Goal: Find specific page/section: Find specific page/section

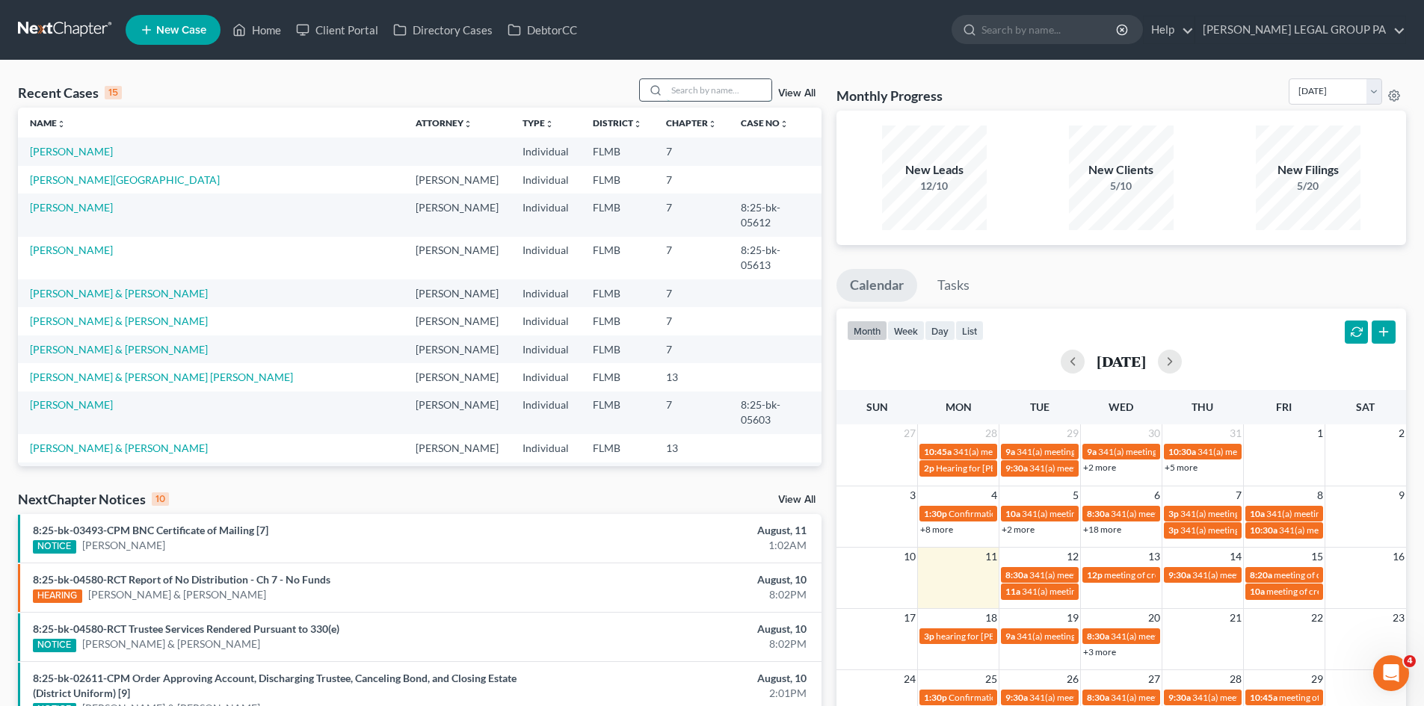
click at [727, 93] on input "search" at bounding box center [719, 90] width 105 height 22
type input "[PERSON_NAME]"
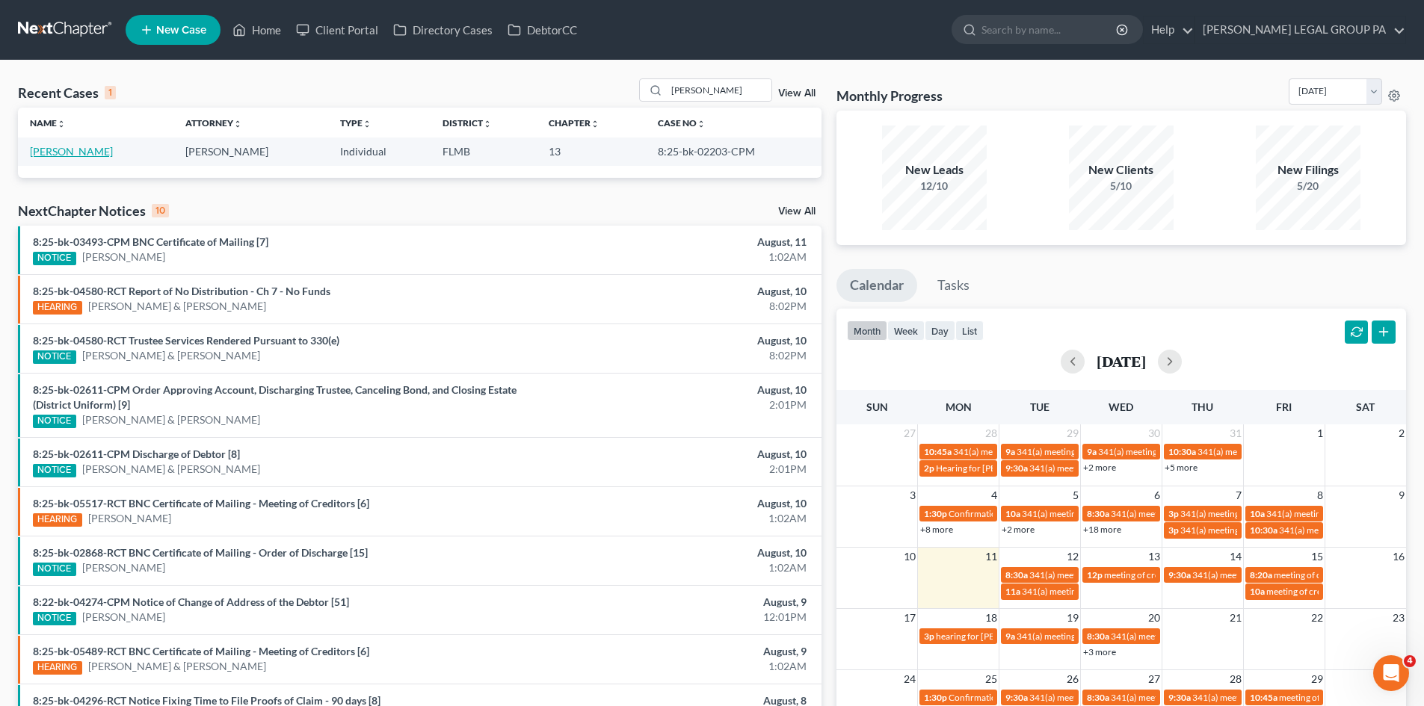
click at [77, 153] on link "[PERSON_NAME]" at bounding box center [71, 151] width 83 height 13
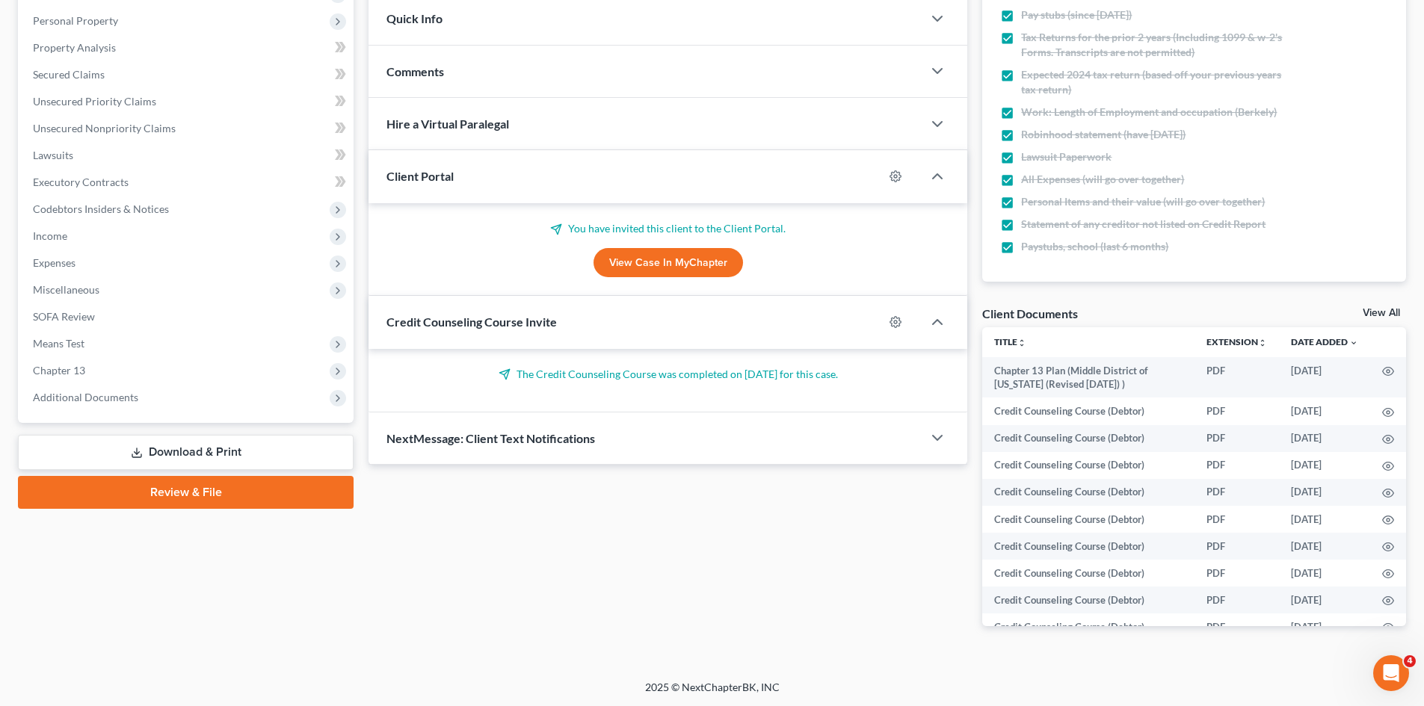
scroll to position [256, 0]
click at [136, 401] on span "Additional Documents" at bounding box center [187, 397] width 333 height 27
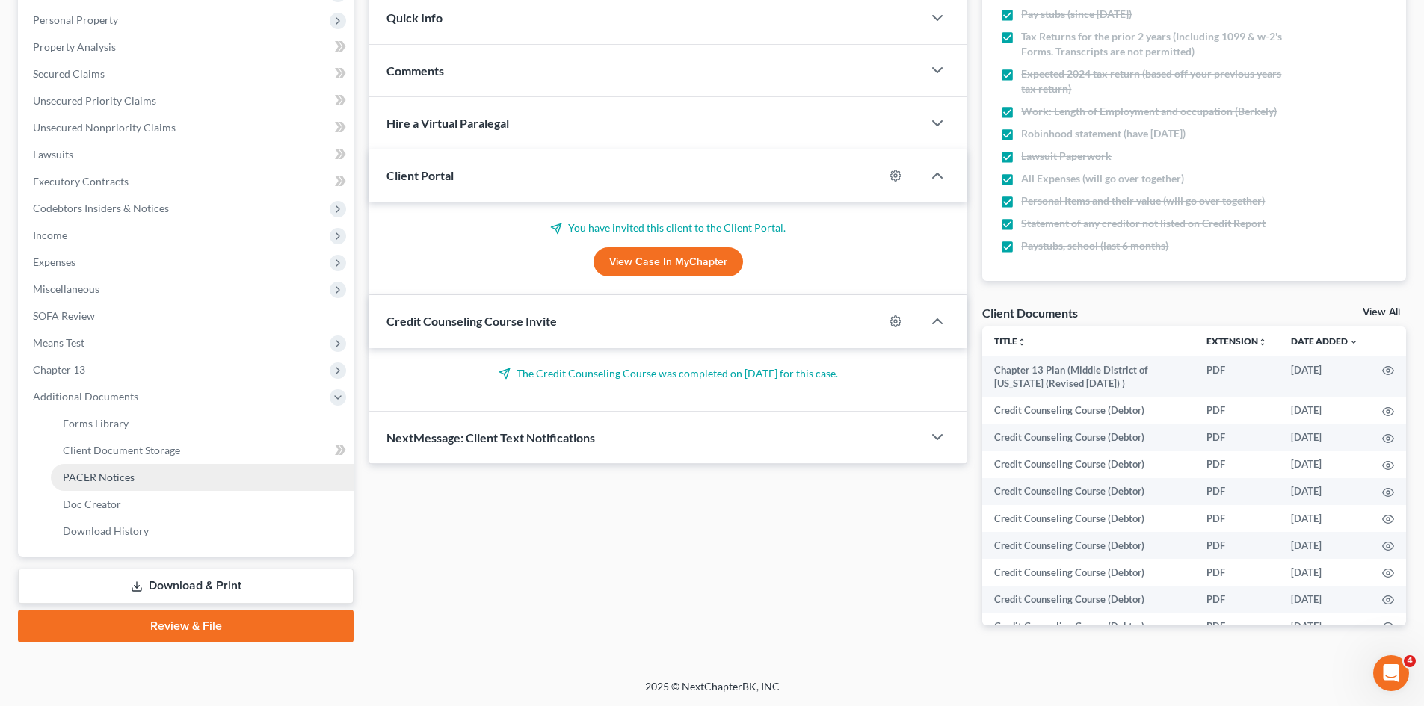
click at [126, 481] on span "PACER Notices" at bounding box center [99, 477] width 72 height 13
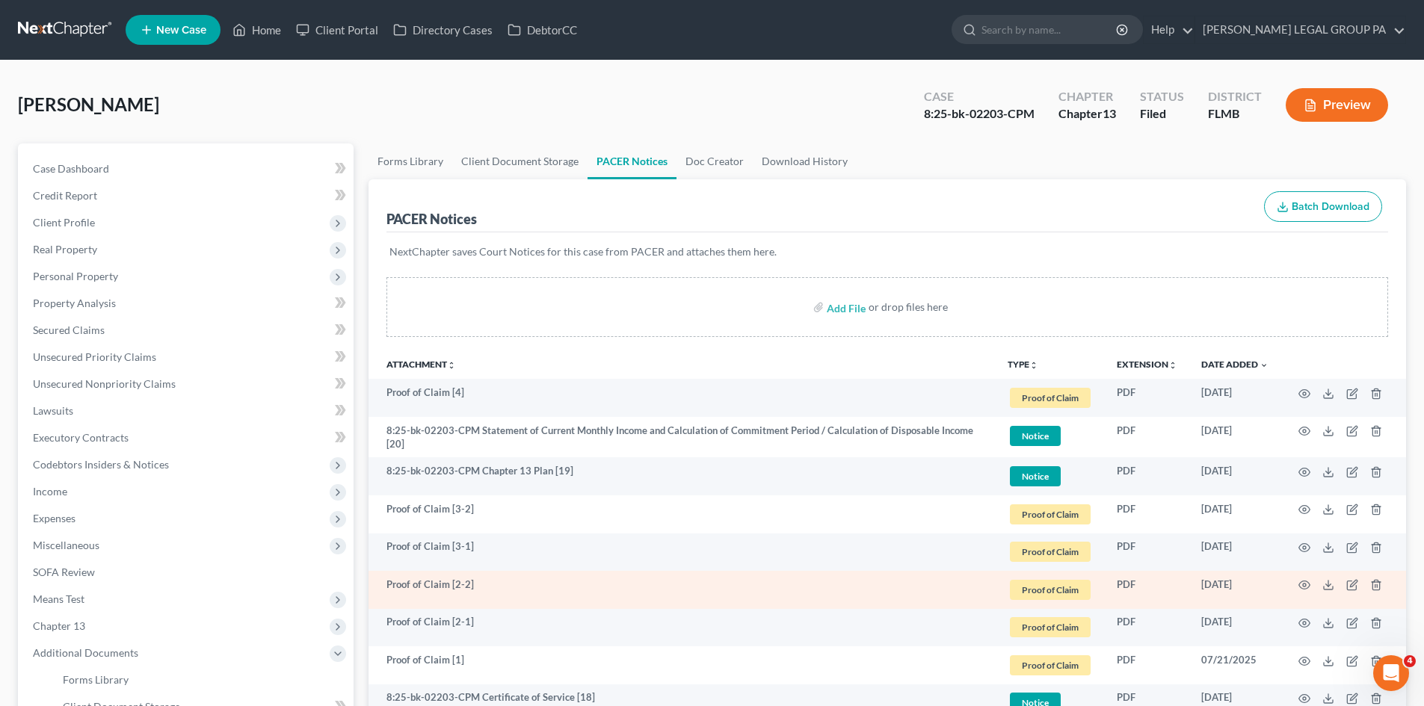
scroll to position [75, 0]
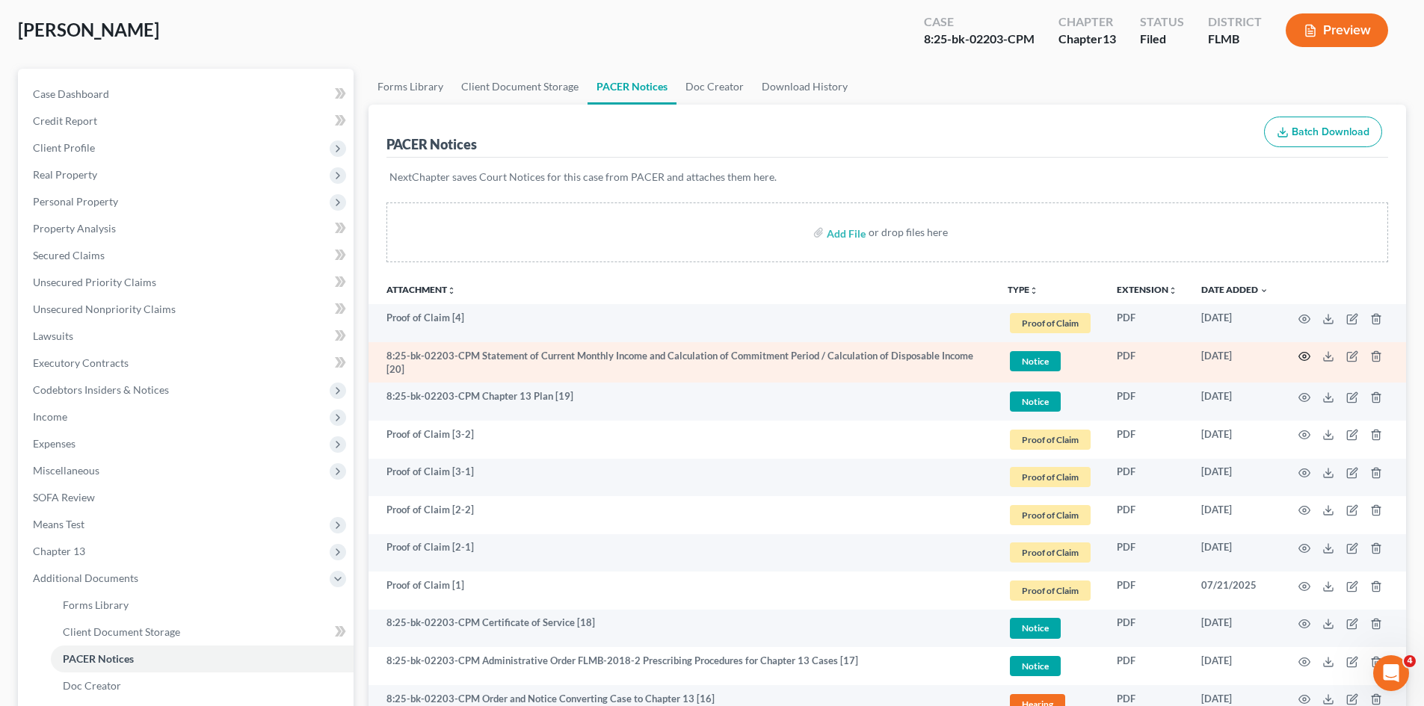
click at [1303, 352] on icon "button" at bounding box center [1305, 357] width 12 height 12
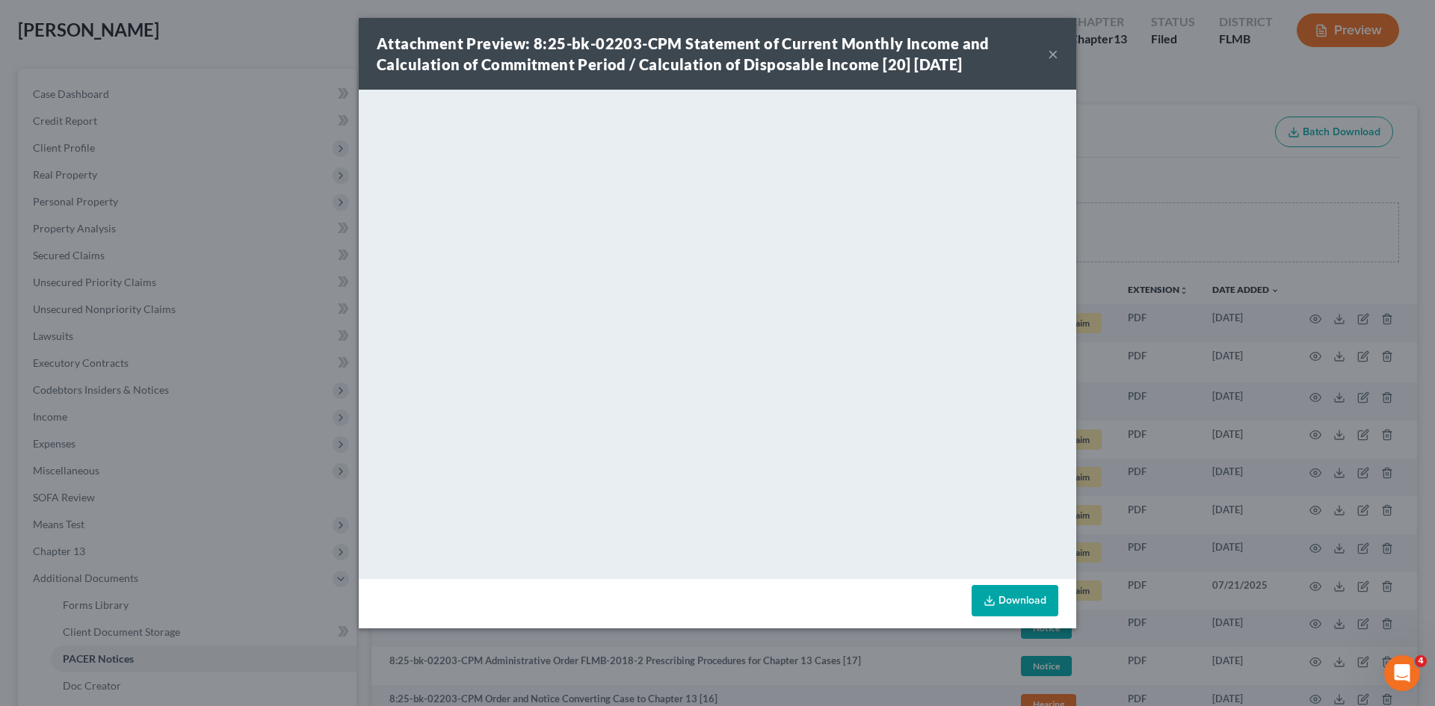
click at [1052, 60] on button "×" at bounding box center [1053, 54] width 10 height 18
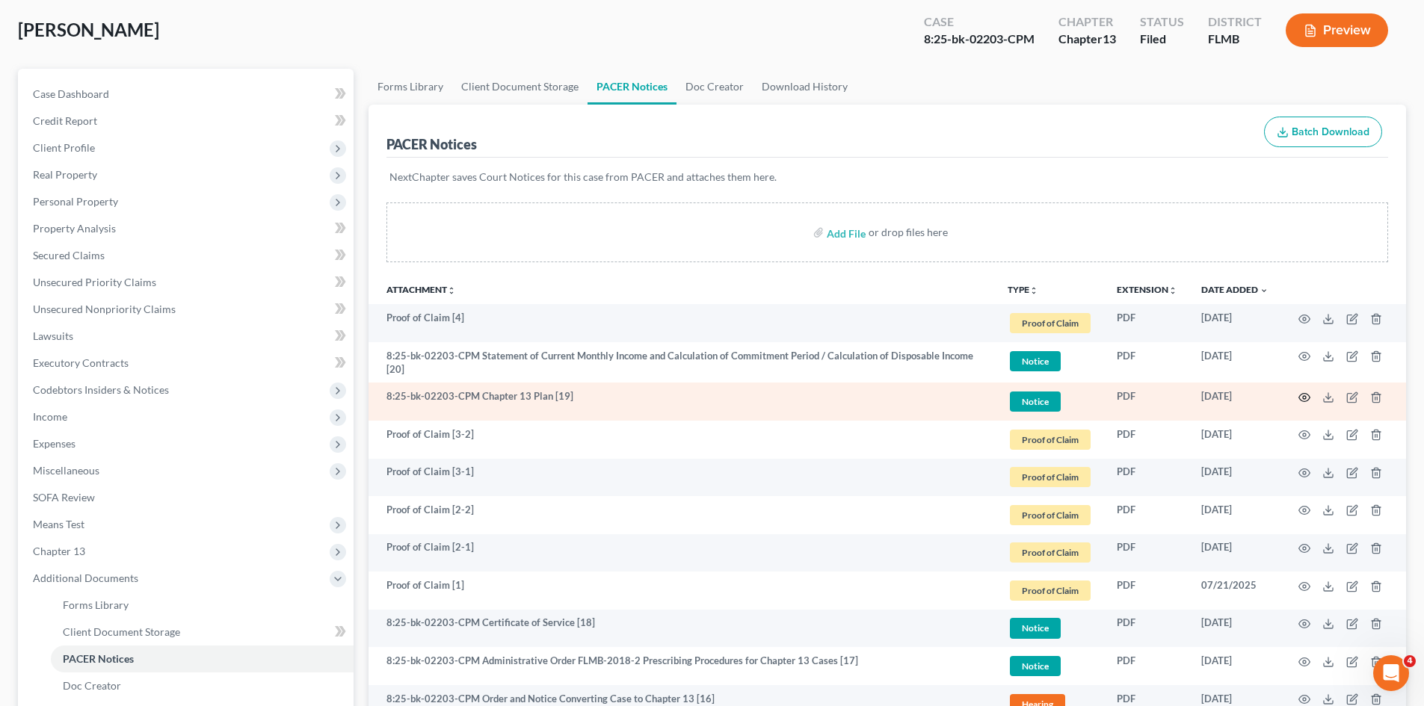
click at [1304, 398] on circle "button" at bounding box center [1304, 397] width 3 height 3
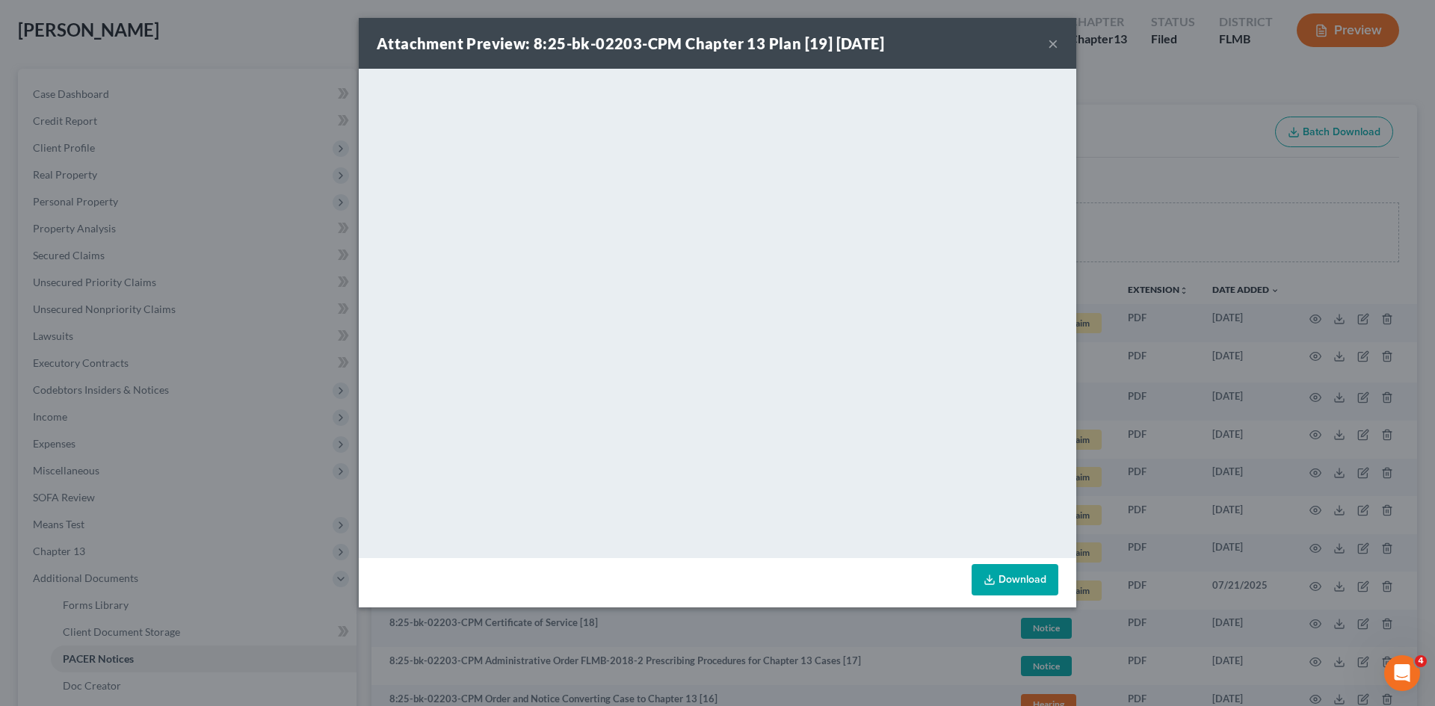
click at [1055, 38] on button "×" at bounding box center [1053, 43] width 10 height 18
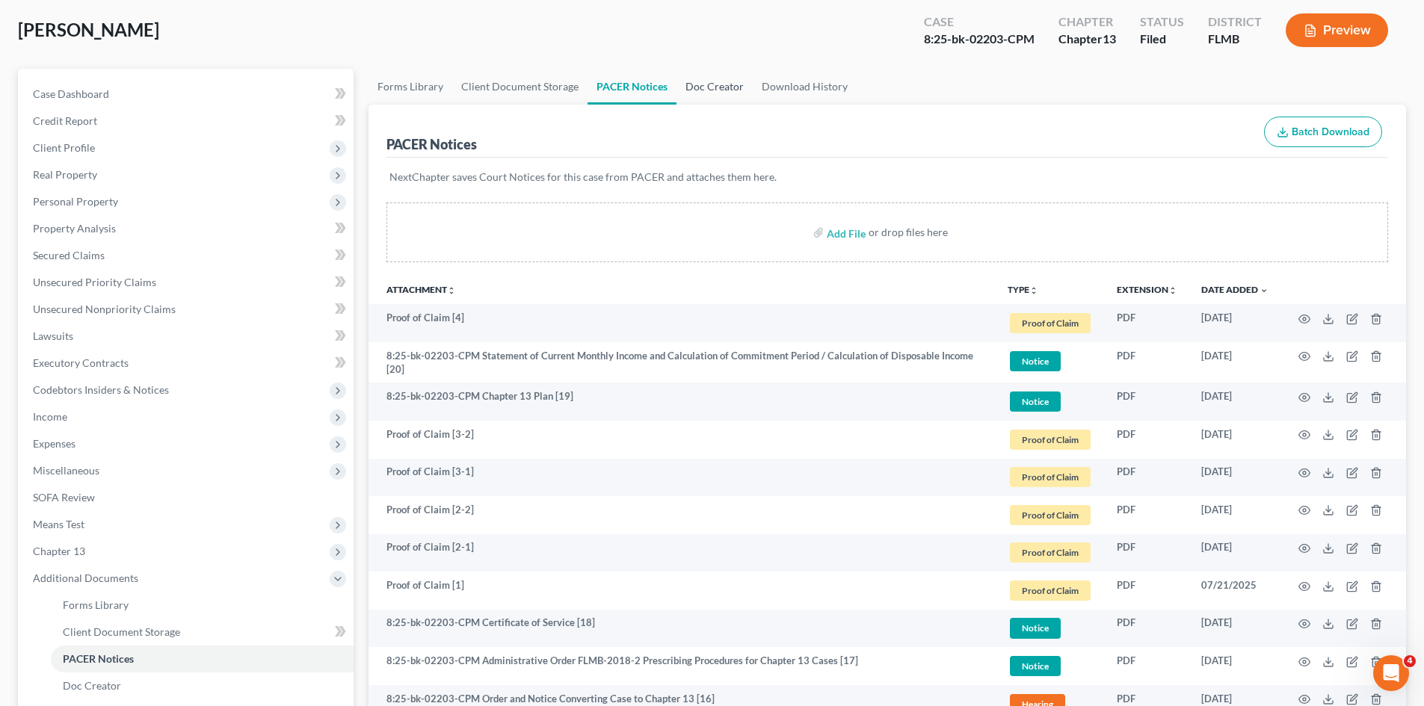
click at [724, 82] on link "Doc Creator" at bounding box center [715, 87] width 76 height 36
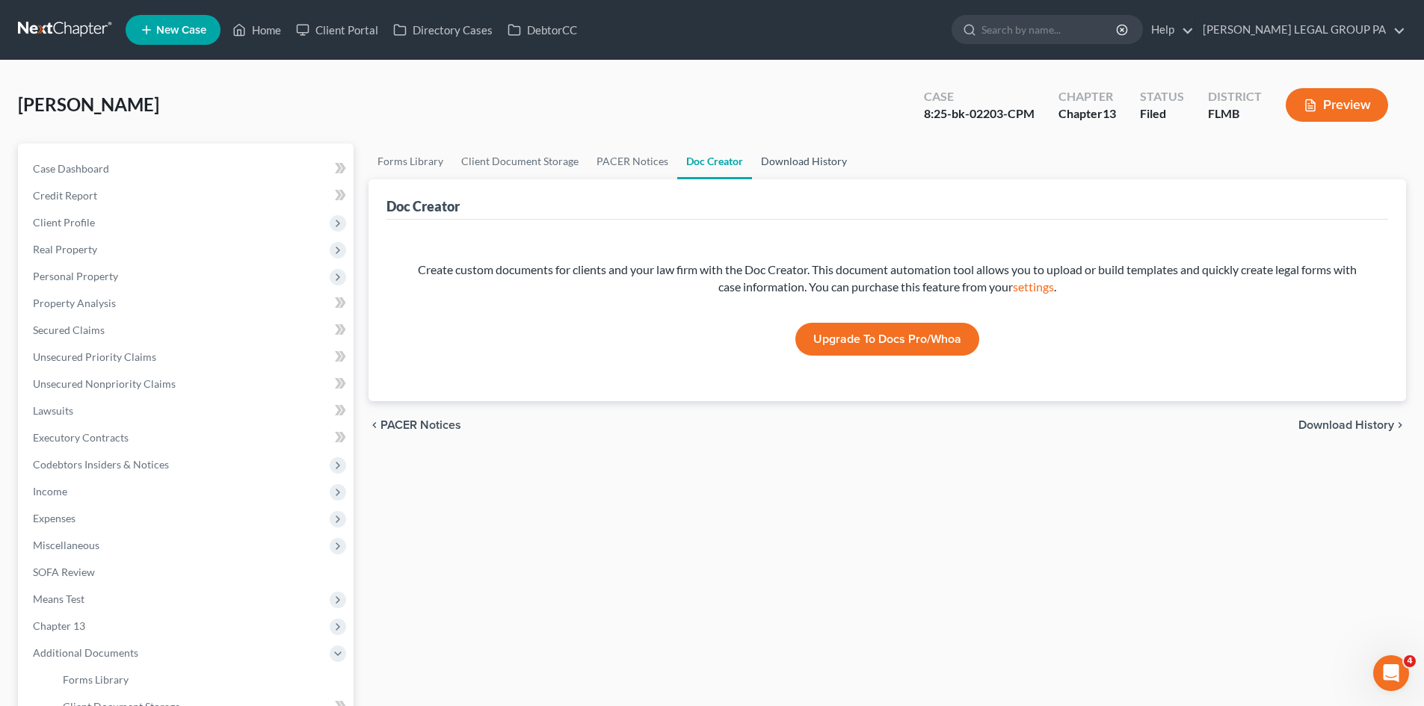
click at [796, 165] on link "Download History" at bounding box center [804, 162] width 104 height 36
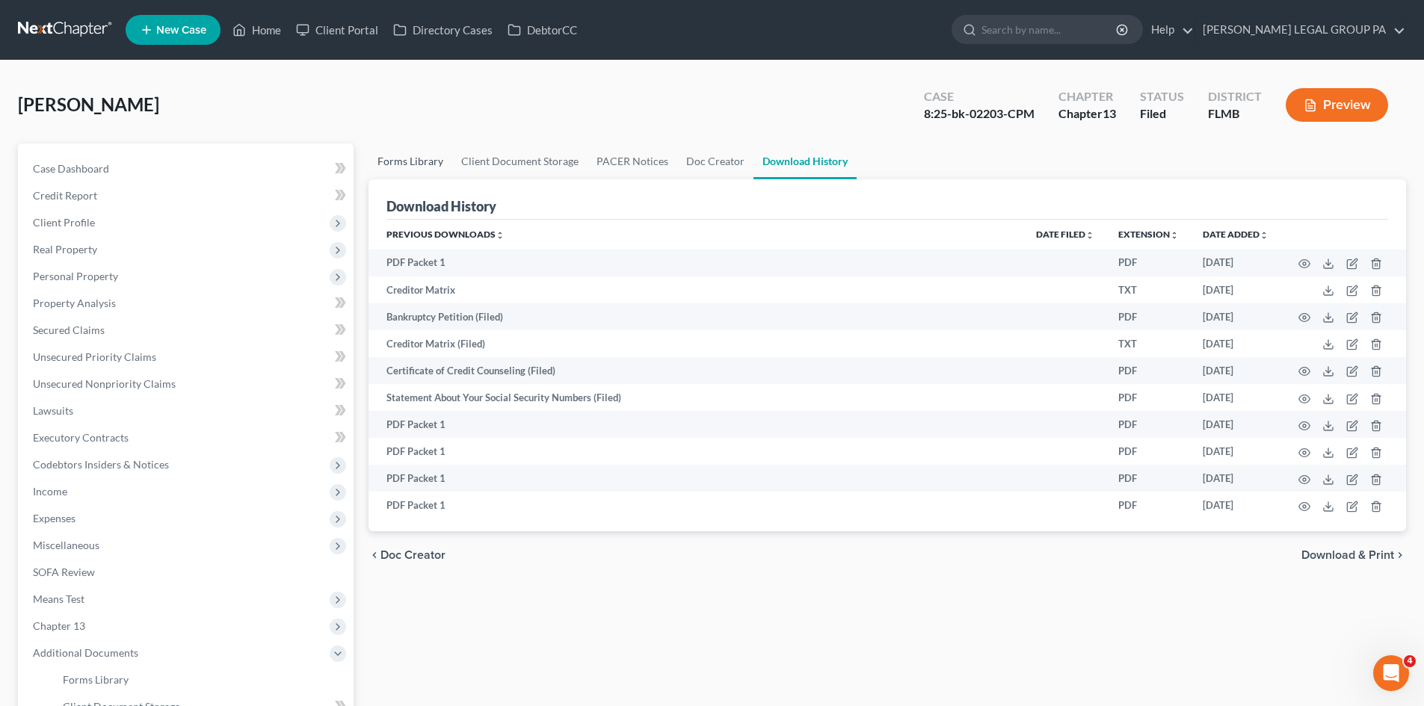
click at [414, 164] on link "Forms Library" at bounding box center [411, 162] width 84 height 36
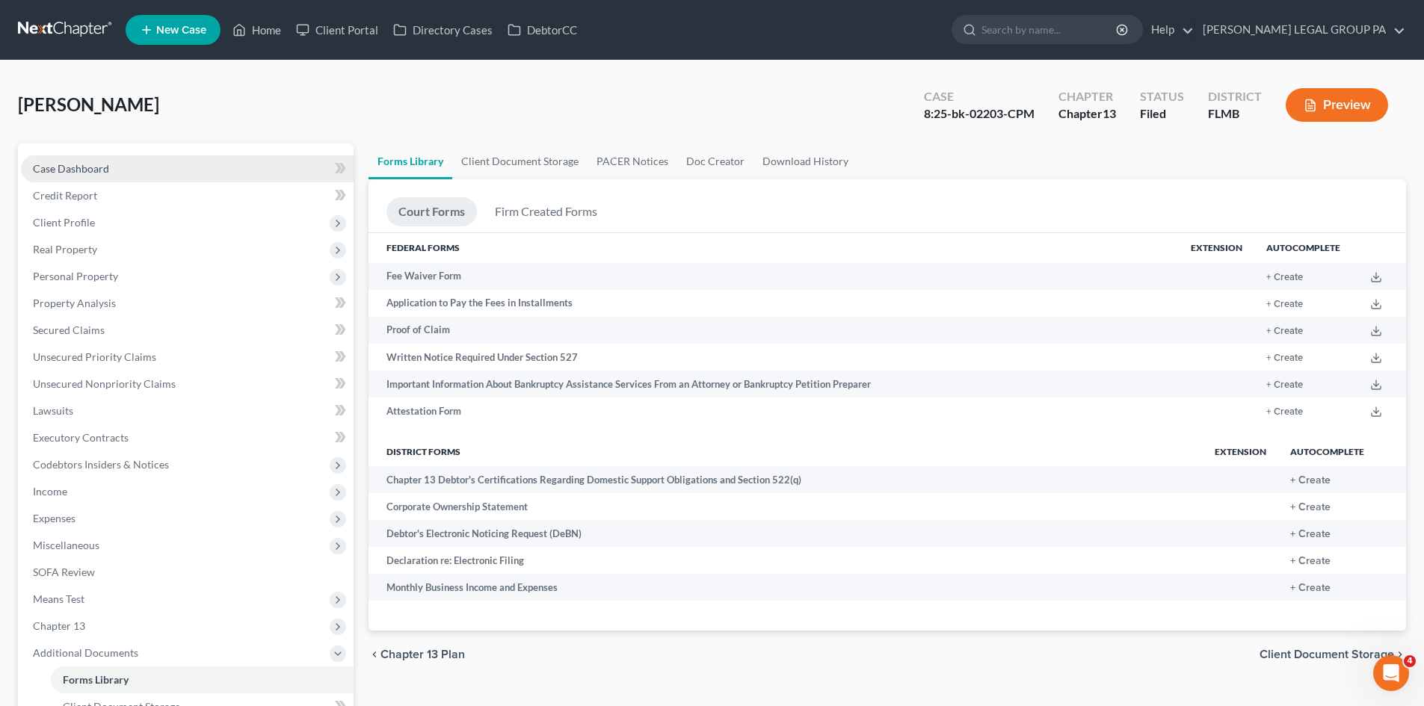
click at [102, 168] on span "Case Dashboard" at bounding box center [71, 168] width 76 height 13
